Goal: Find specific page/section: Find specific page/section

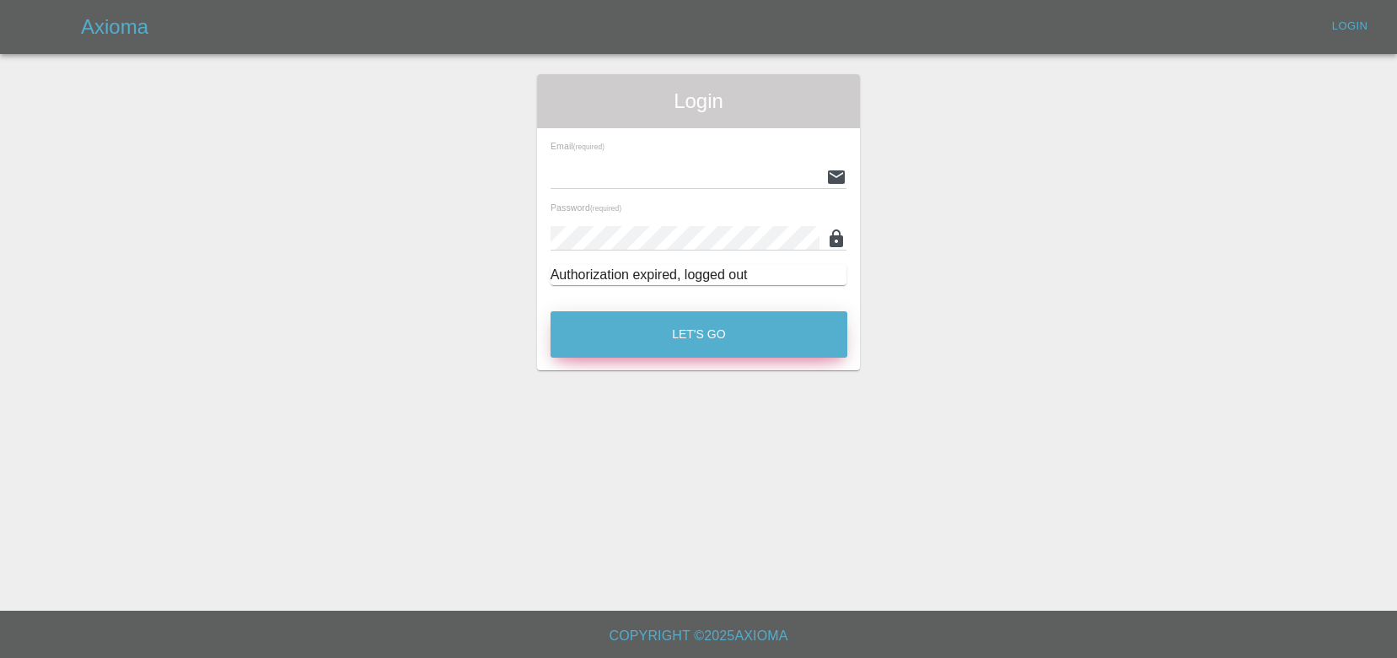
type input "[EMAIL_ADDRESS][DOMAIN_NAME]"
click at [737, 341] on button "Let's Go" at bounding box center [699, 334] width 297 height 46
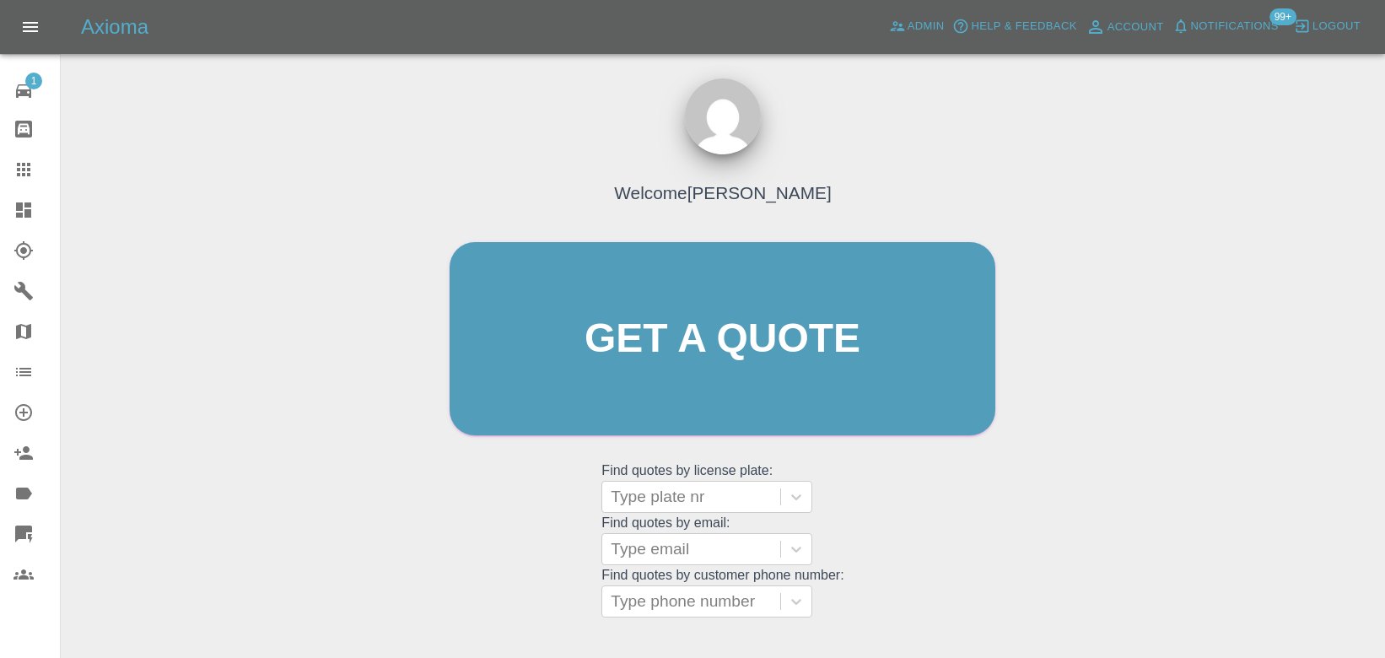
click at [1247, 26] on span "Notifications" at bounding box center [1235, 26] width 88 height 19
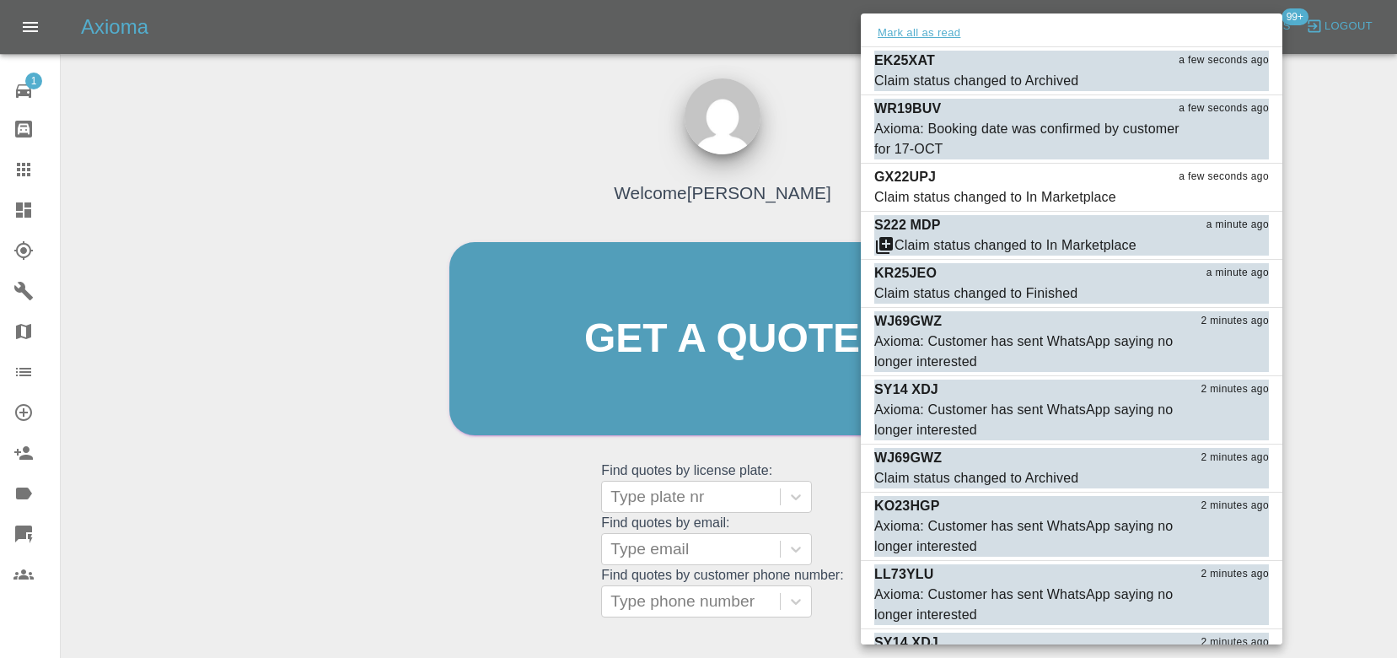
click at [939, 31] on button "Mark all as read" at bounding box center [918, 33] width 89 height 19
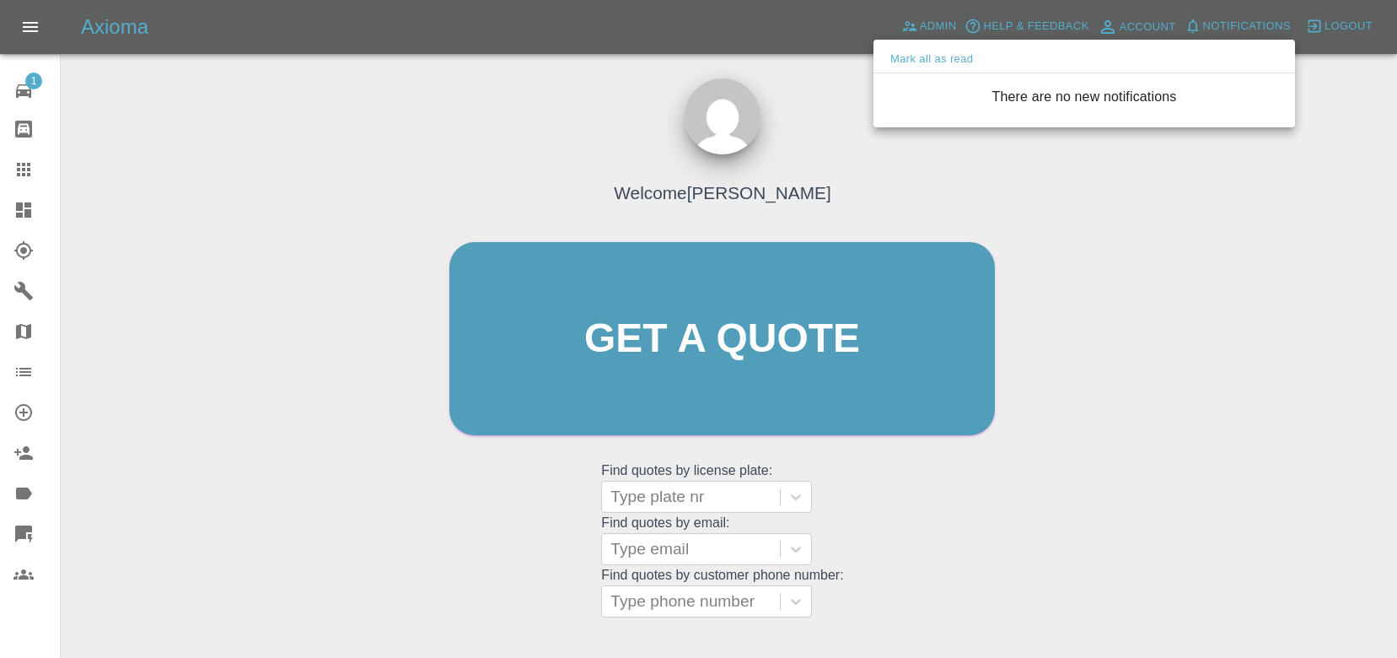
click at [844, 94] on div at bounding box center [698, 329] width 1397 height 658
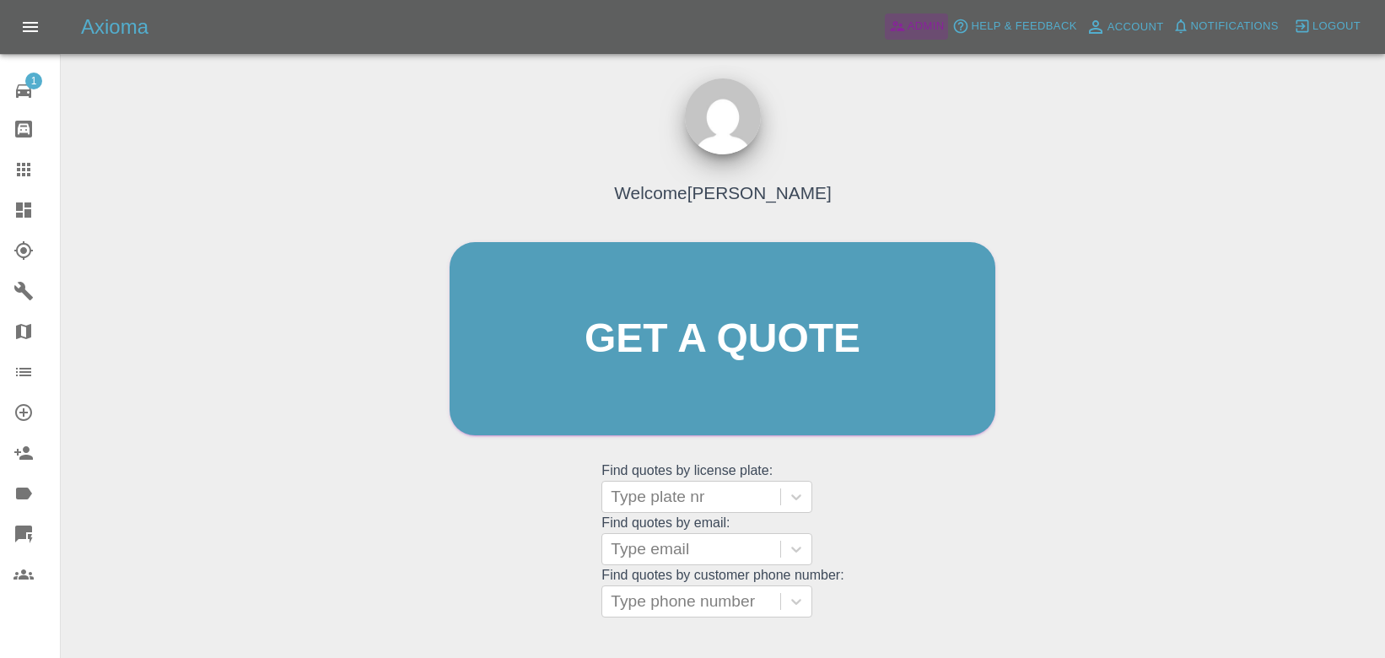
click at [907, 30] on span "Admin" at bounding box center [925, 26] width 37 height 19
